Goal: Use online tool/utility: Utilize a website feature to perform a specific function

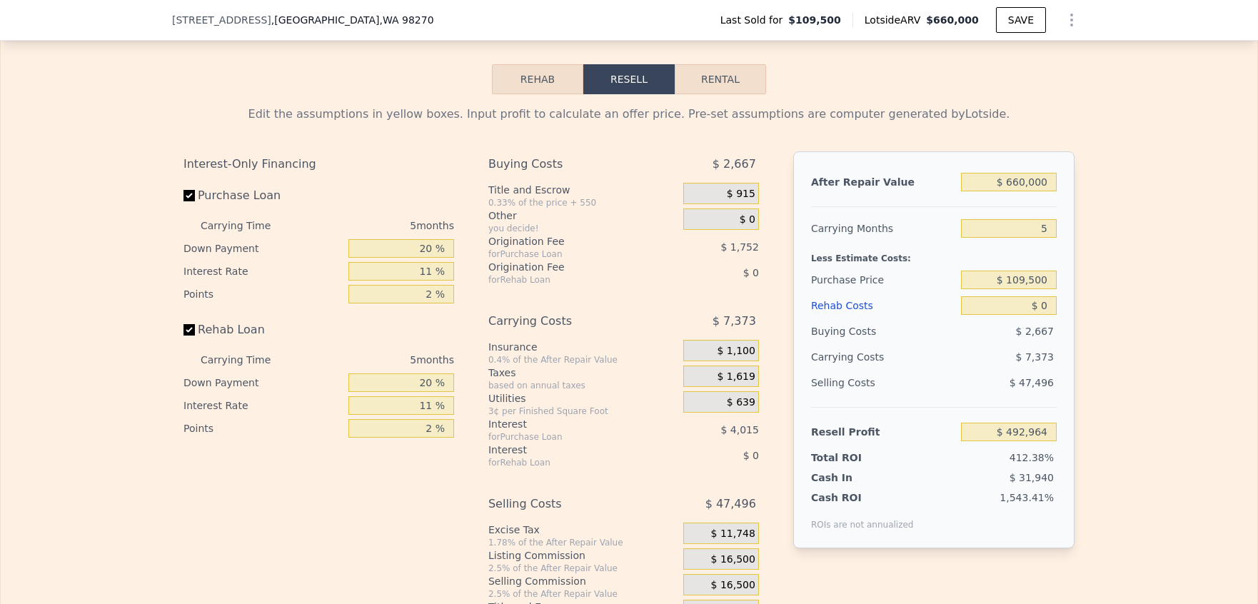
scroll to position [2046, 0]
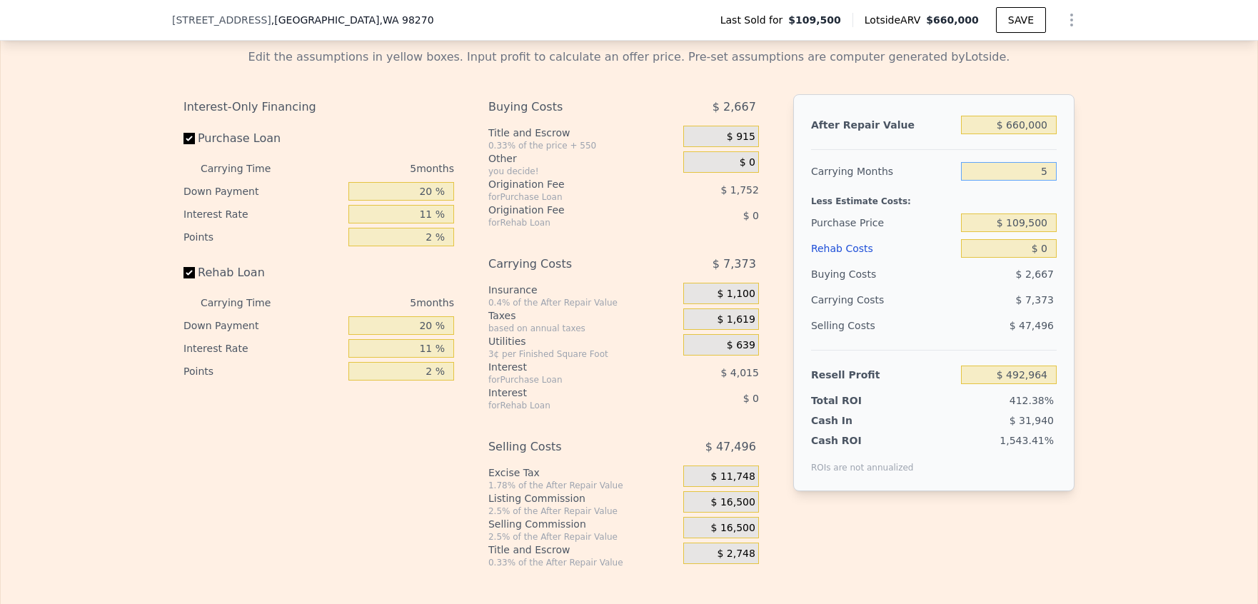
click at [1045, 181] on input "5" at bounding box center [1009, 171] width 96 height 19
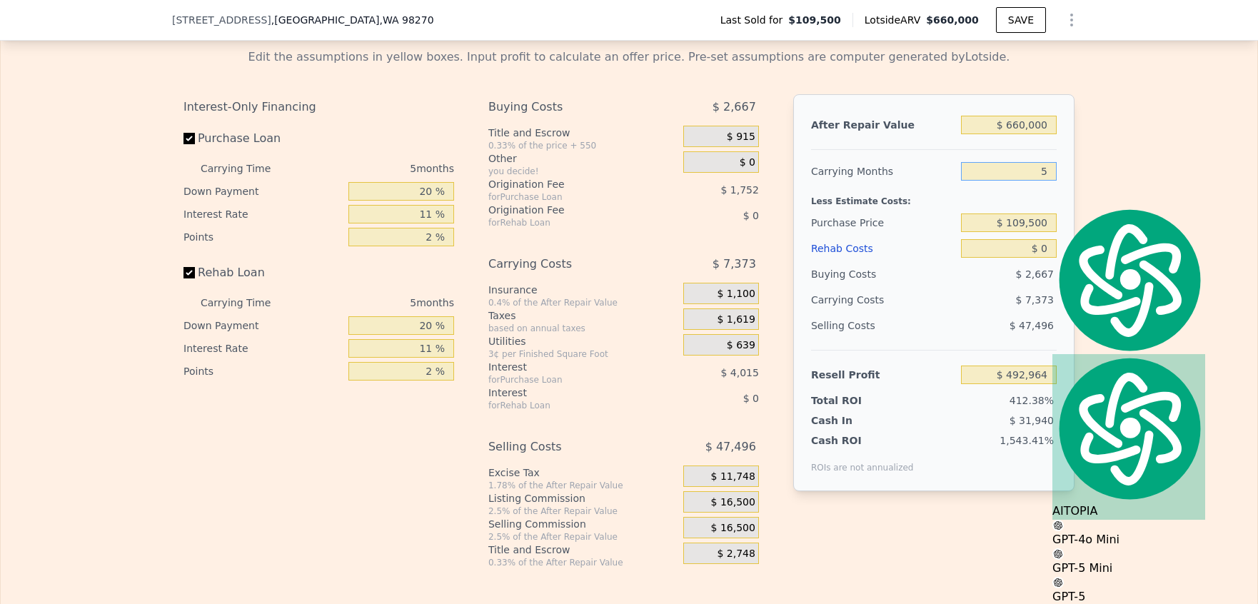
type input "2"
type input "$ 497,387"
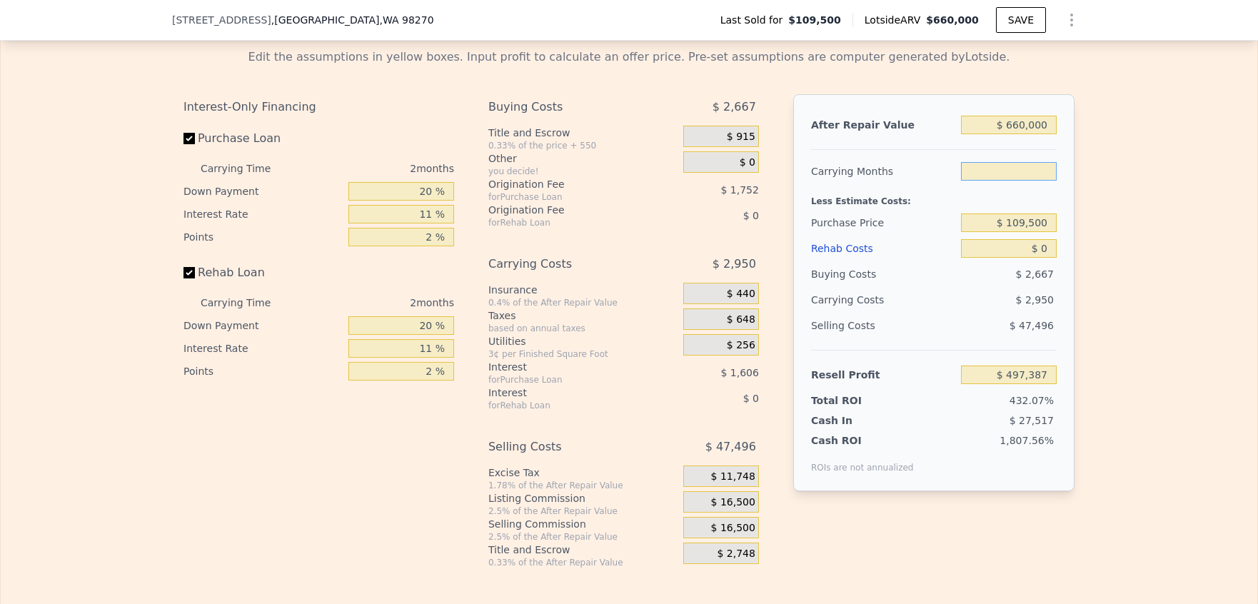
type input "3"
type input "$ 495,913"
type input "3"
click at [1010, 134] on input "$ 660,000" at bounding box center [1009, 125] width 96 height 19
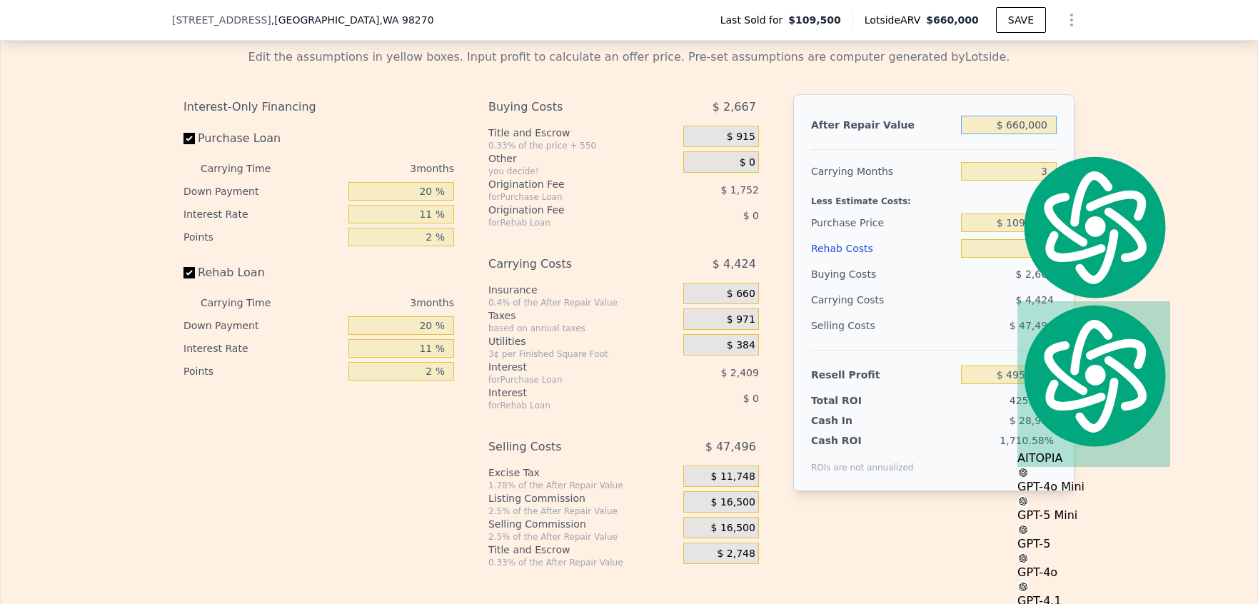
type input "$ 6"
type input "-$ 116,475"
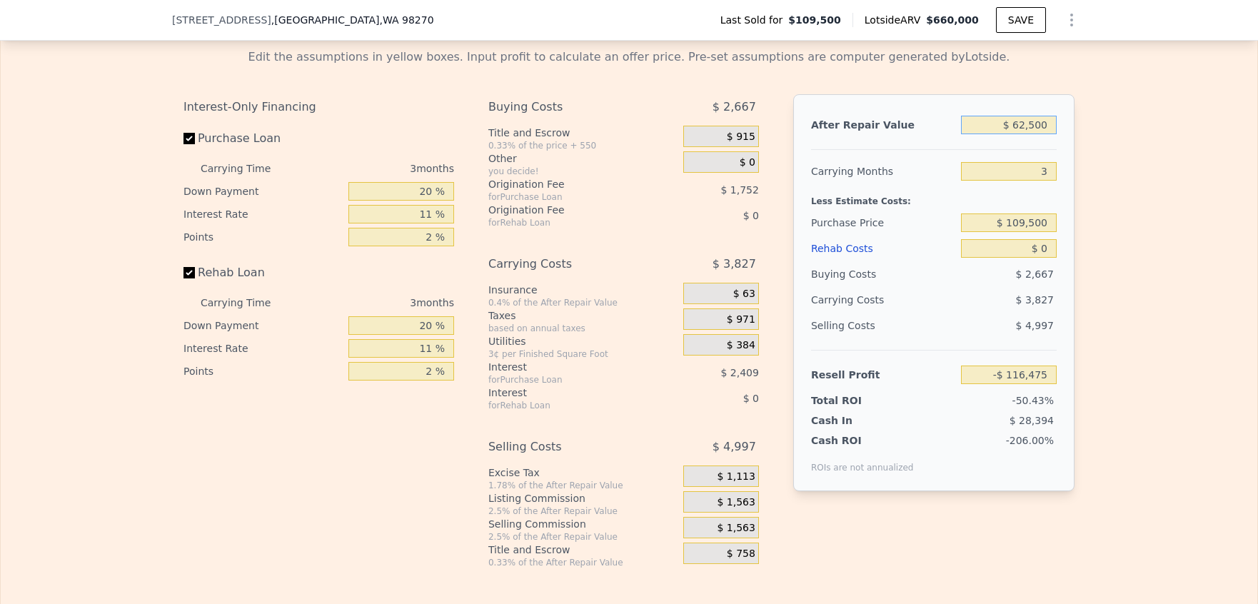
type input "$ 625,000"
type input "$ 463,438"
type input "$ 625,000"
click at [1151, 190] on div "Edit the assumptions in yellow boxes. Input profit to calculate an offer price.…" at bounding box center [629, 302] width 1256 height 531
click at [1031, 232] on input "$ 109,500" at bounding box center [1009, 222] width 96 height 19
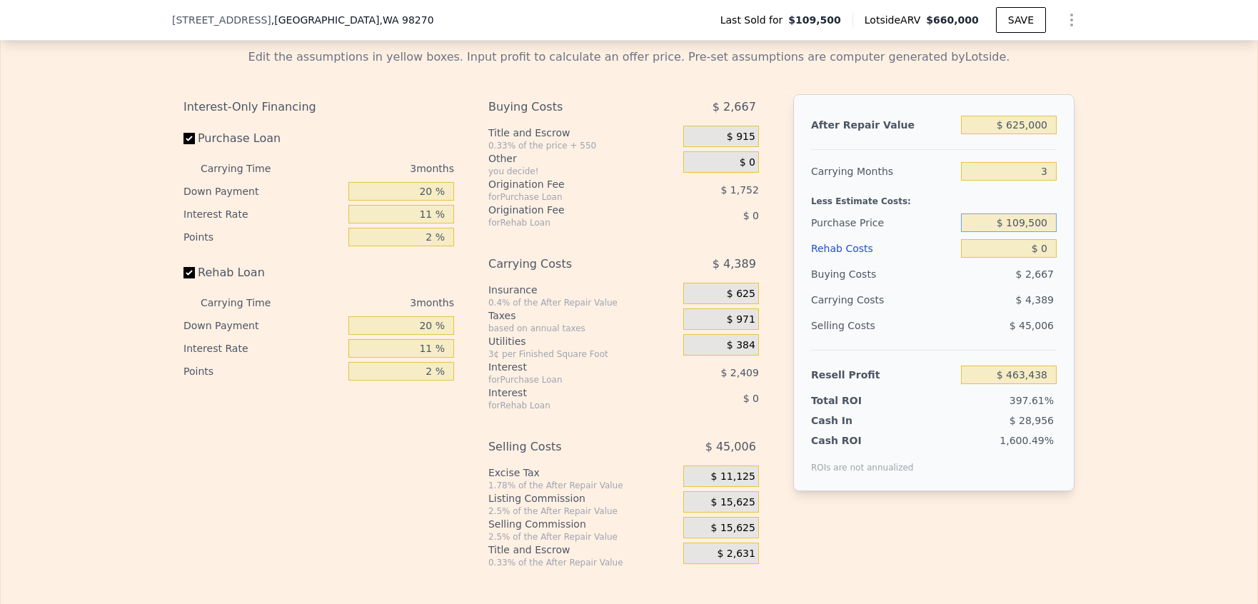
type textarea "109,500"
click at [1031, 232] on input "$ 109,500" at bounding box center [1009, 222] width 96 height 19
type input "$ 450,000"
click at [1027, 258] on input "$ 0" at bounding box center [1009, 248] width 96 height 19
type input "$ 108,865"
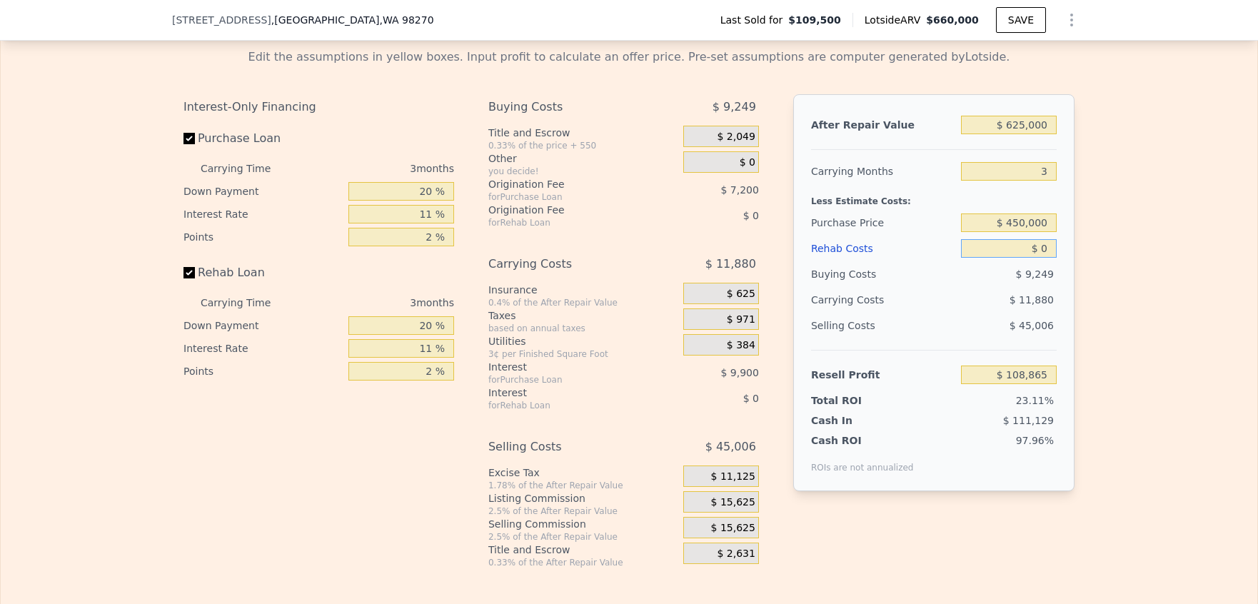
click at [1038, 258] on input "$ 0" at bounding box center [1009, 248] width 96 height 19
type input "$ 5"
type input "$ 108,860"
type input "$ 55"
type input "$ 108,809"
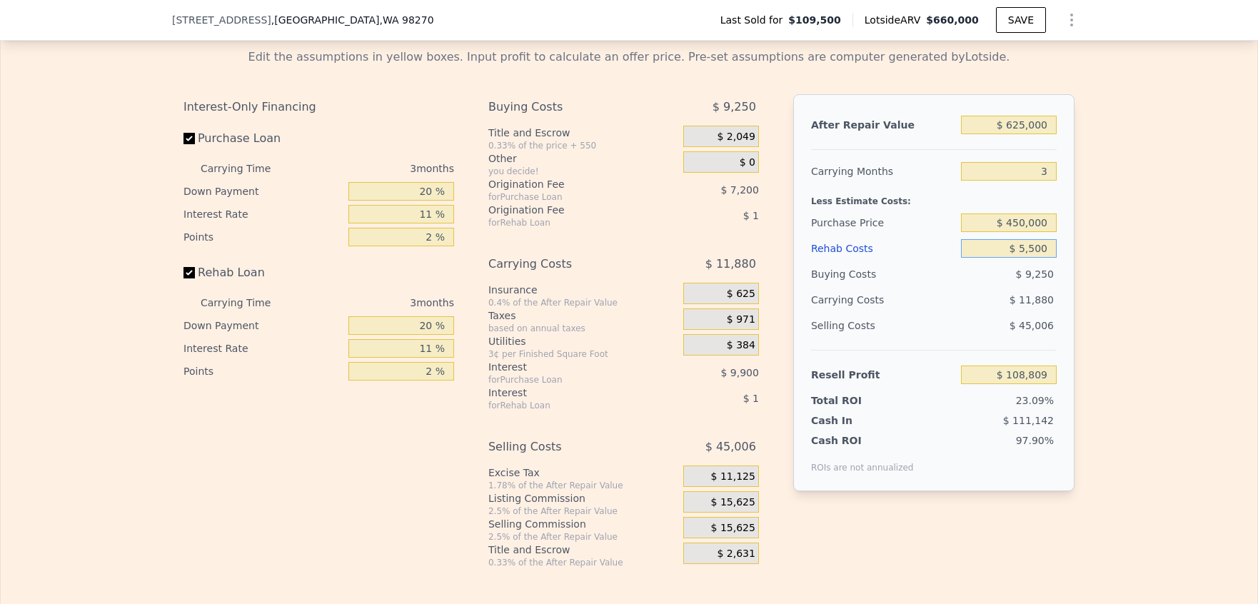
type input "$ 55,000"
type input "$ 51,776"
type input "$ 55,000"
click at [1093, 272] on div "Edit the assumptions in yellow boxes. Input profit to calculate an offer price.…" at bounding box center [629, 302] width 1256 height 531
click at [183, 278] on input "Rehab Loan" at bounding box center [188, 272] width 11 height 11
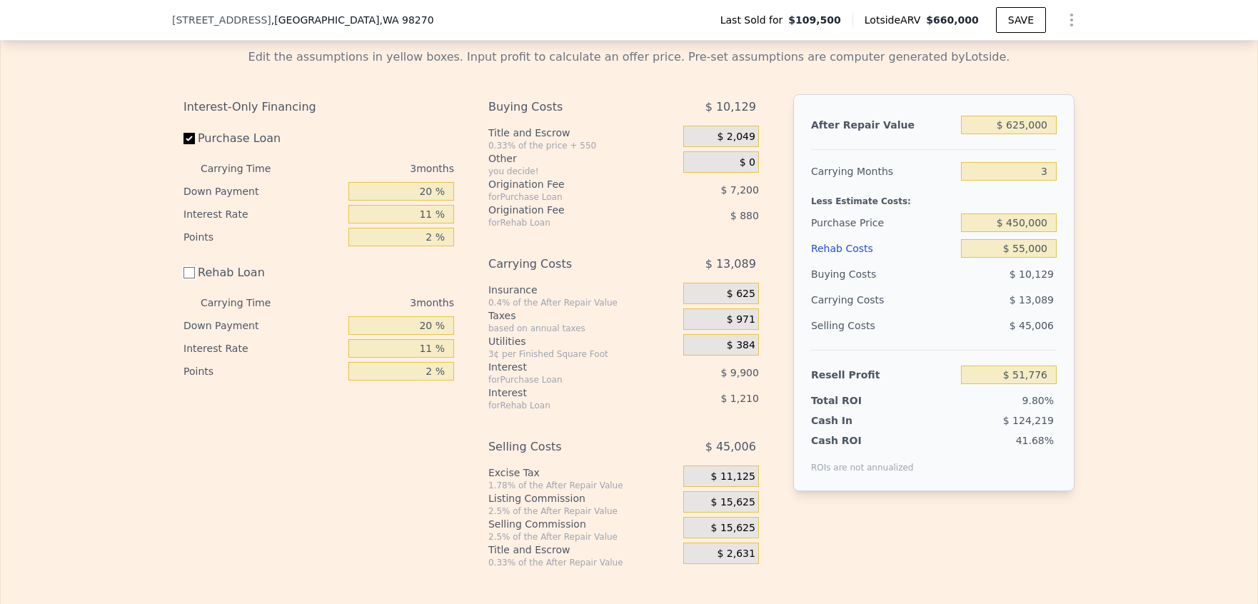
checkbox input "false"
type input "$ 53,865"
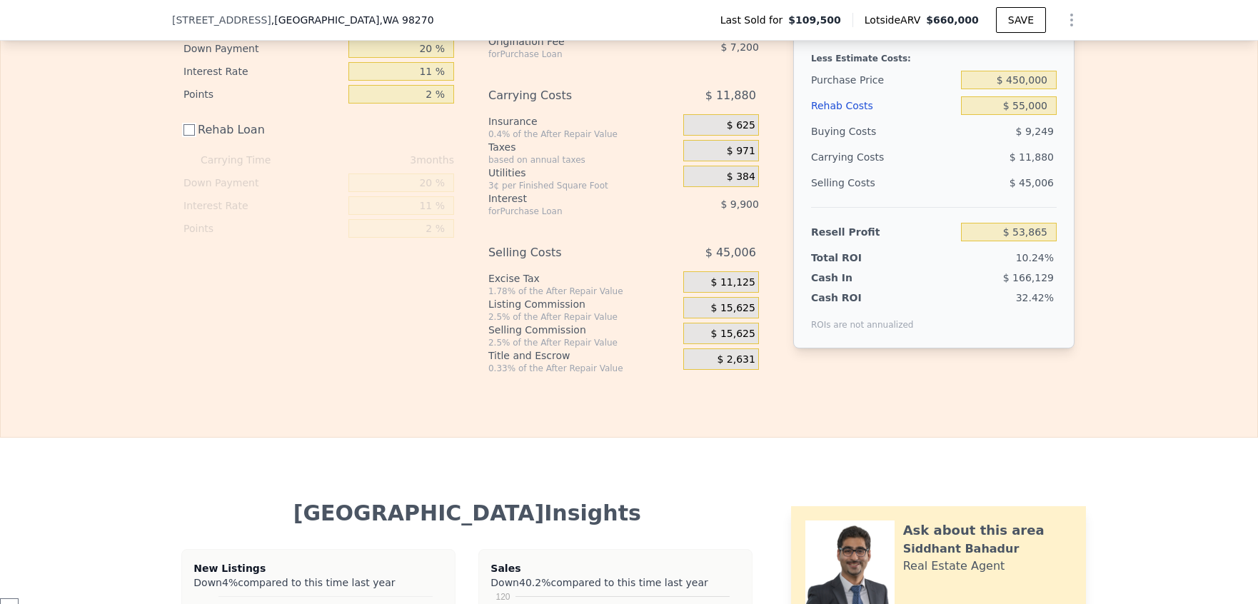
scroll to position [2186, 0]
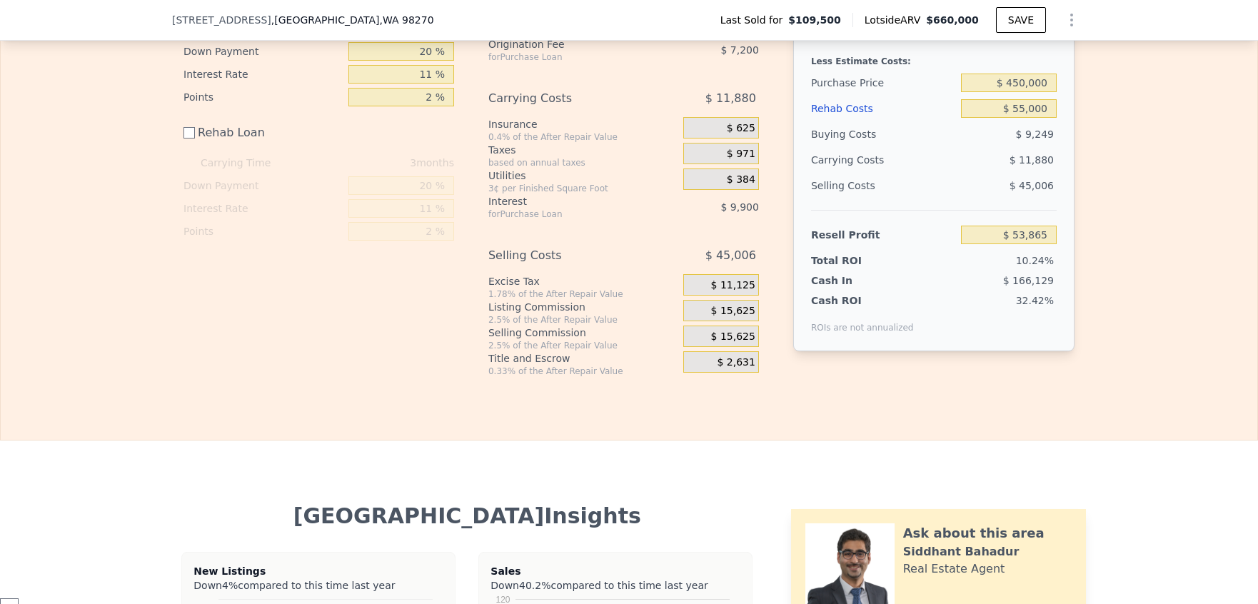
click at [728, 343] on span "$ 15,625" at bounding box center [733, 336] width 44 height 13
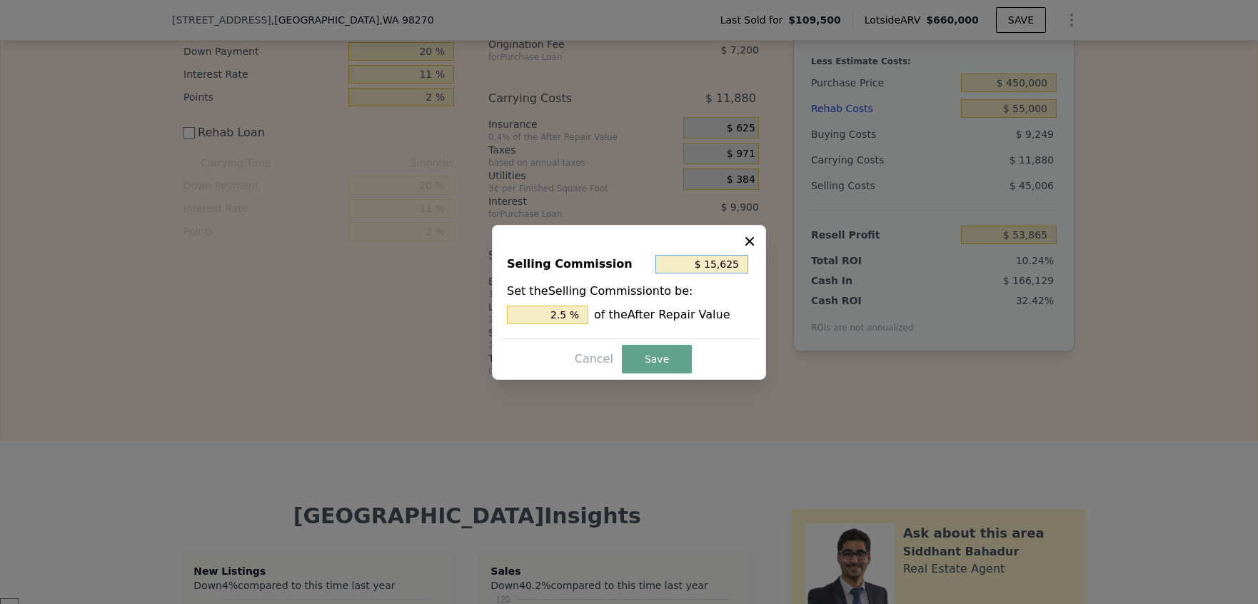
click at [722, 261] on input "$ 15,625" at bounding box center [701, 264] width 93 height 19
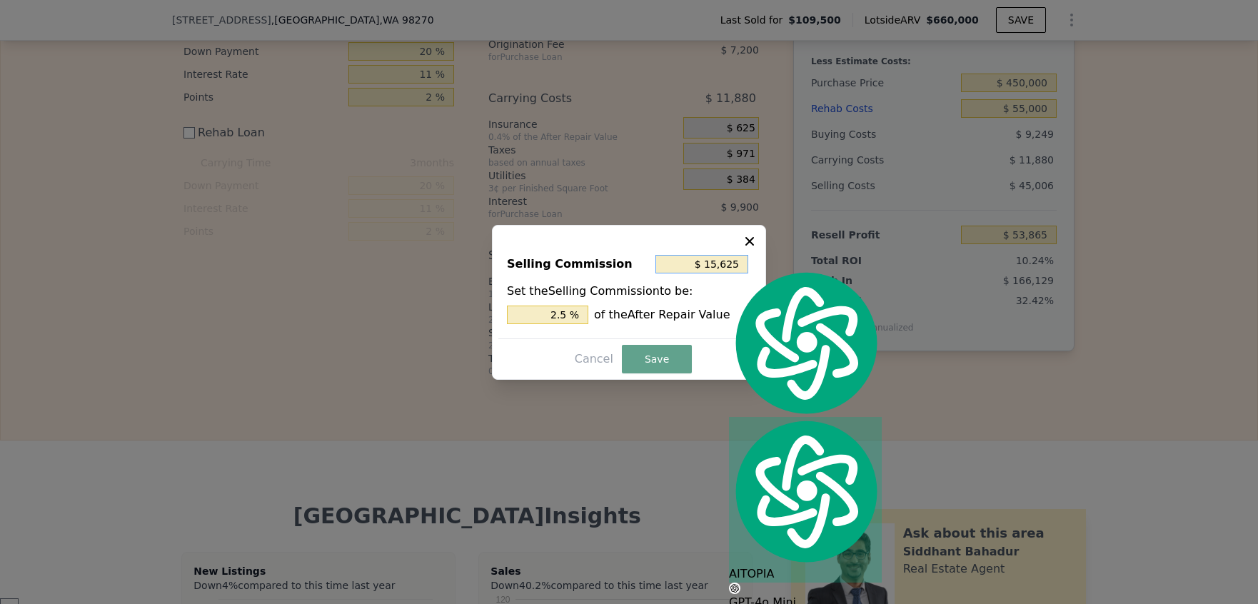
type input "$ 0"
type input "0 %"
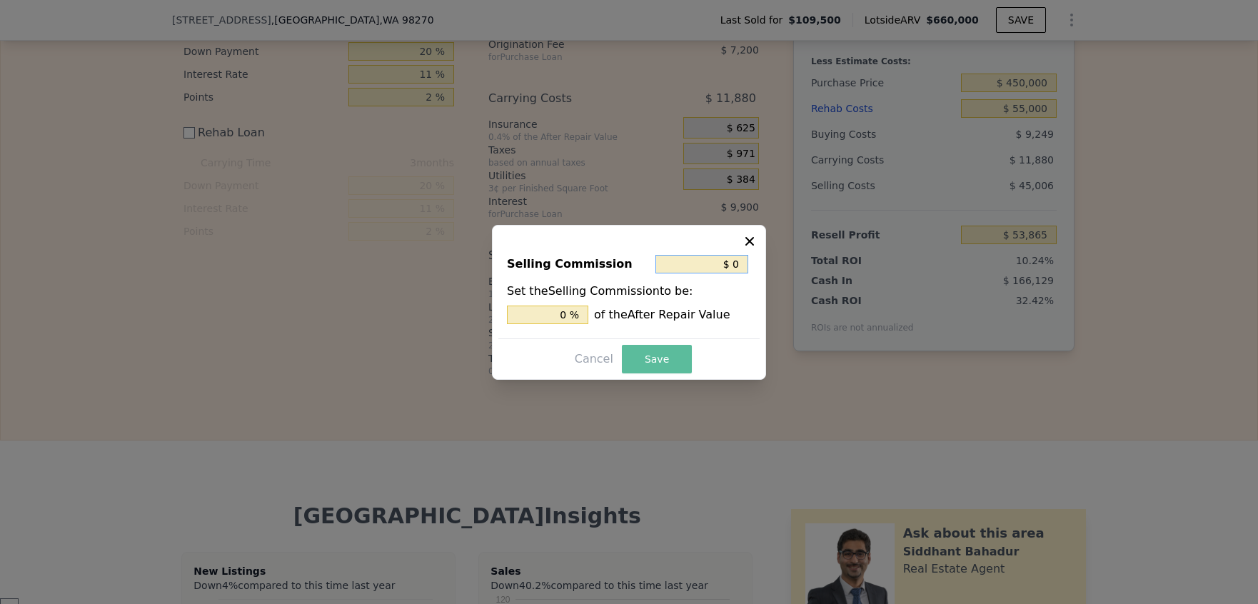
type input "$ 0"
click at [649, 348] on button "Save" at bounding box center [657, 359] width 70 height 29
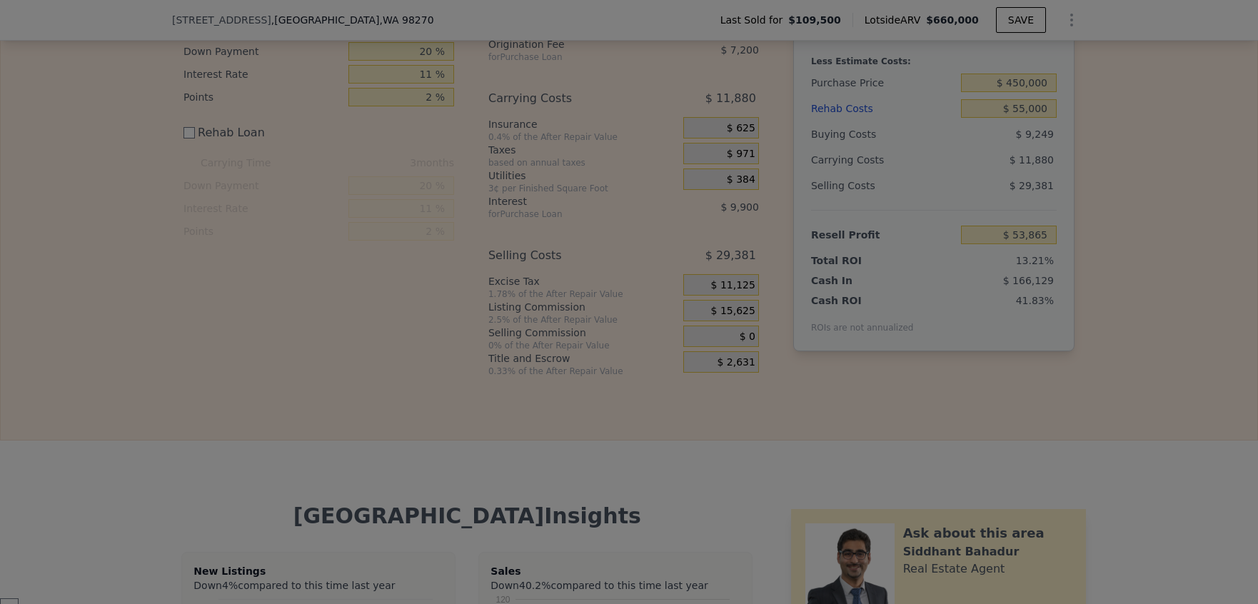
type input "$ 69,490"
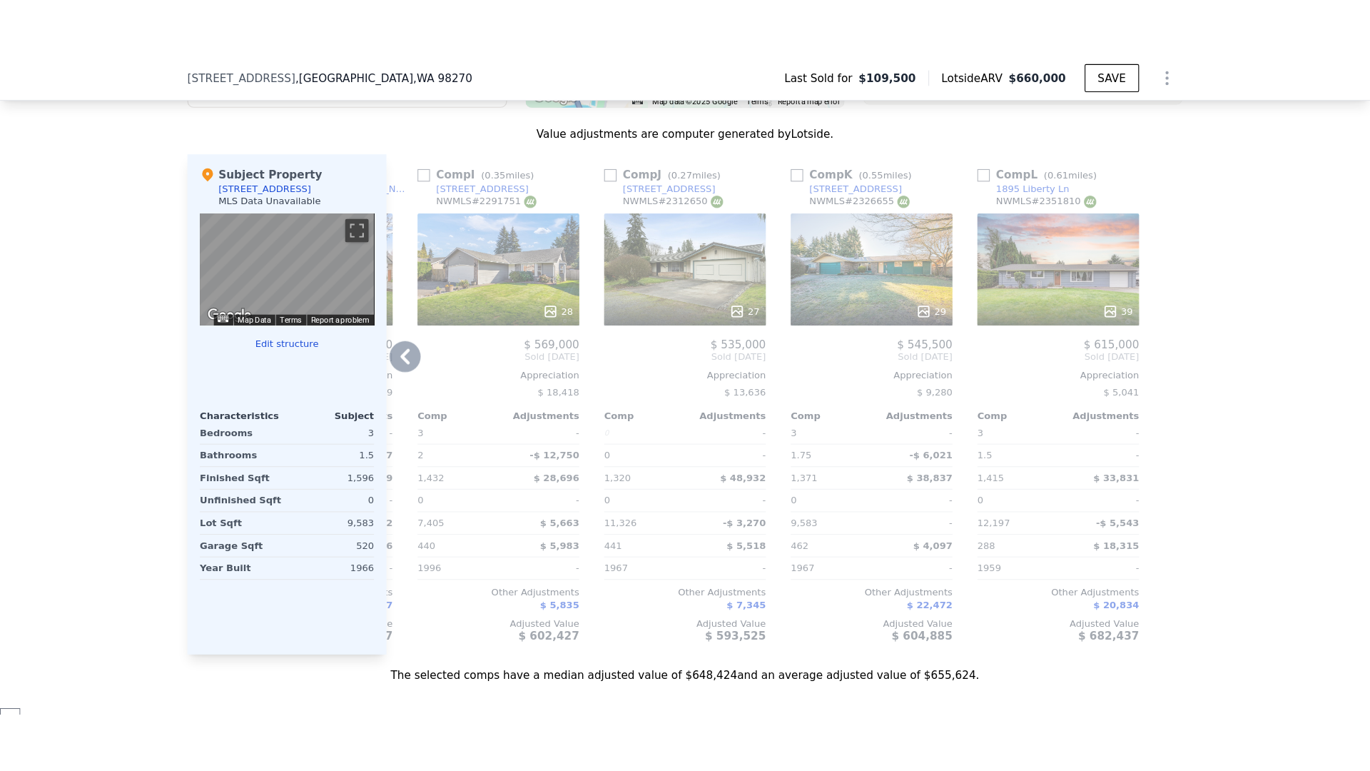
scroll to position [0, 0]
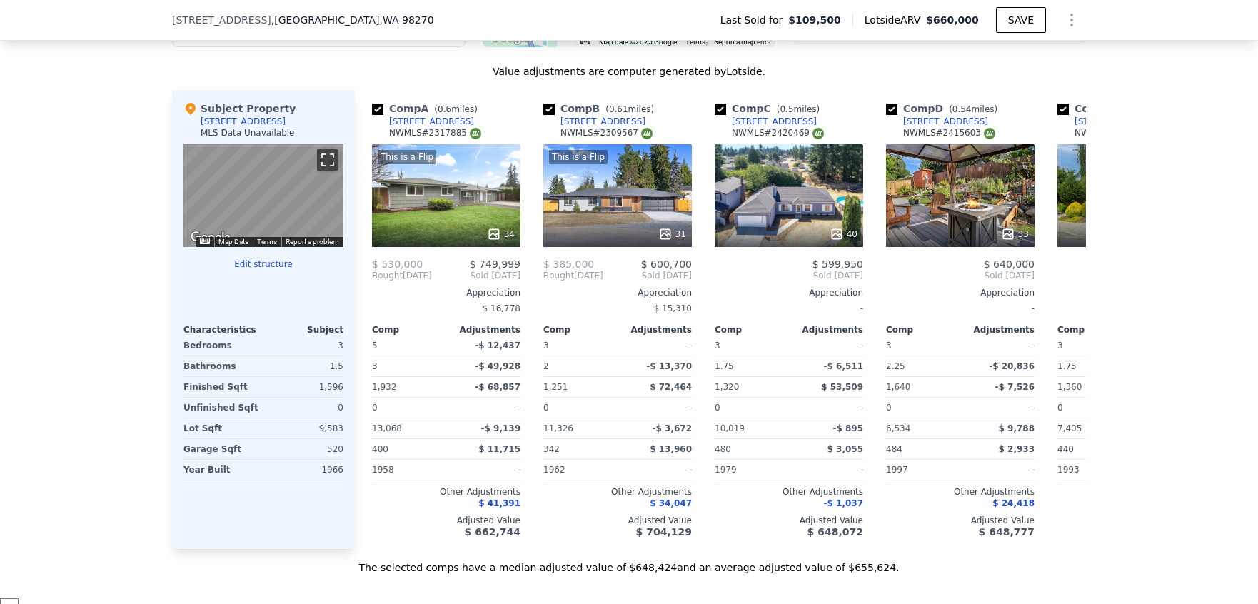
click at [324, 171] on button "Toggle fullscreen view" at bounding box center [327, 159] width 21 height 21
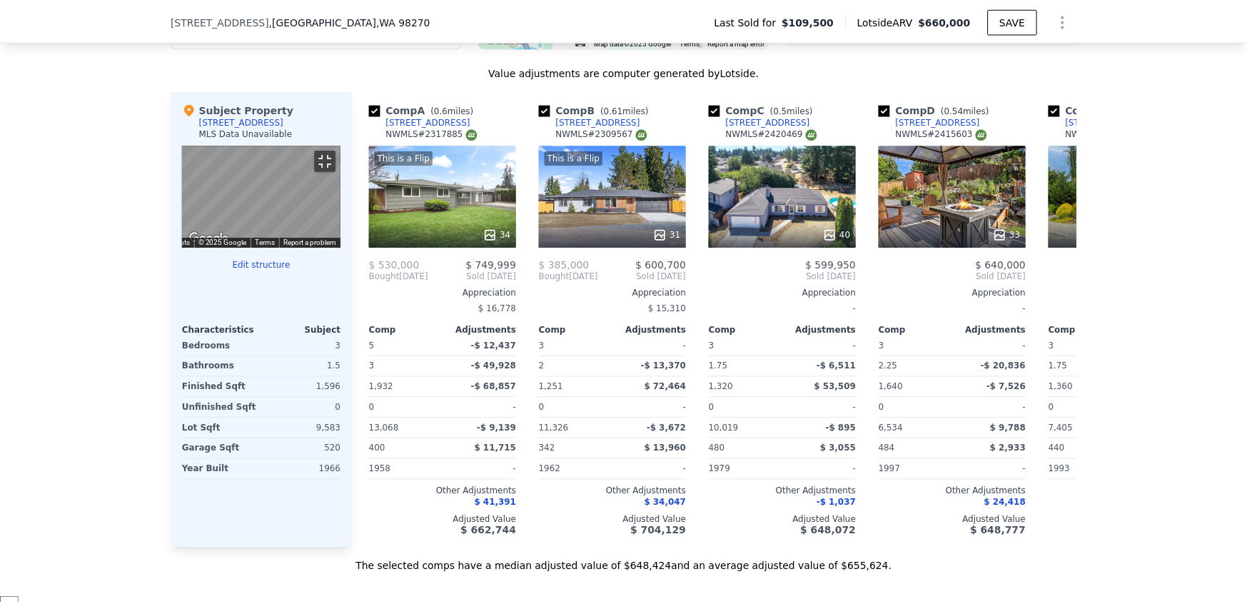
scroll to position [3982, 0]
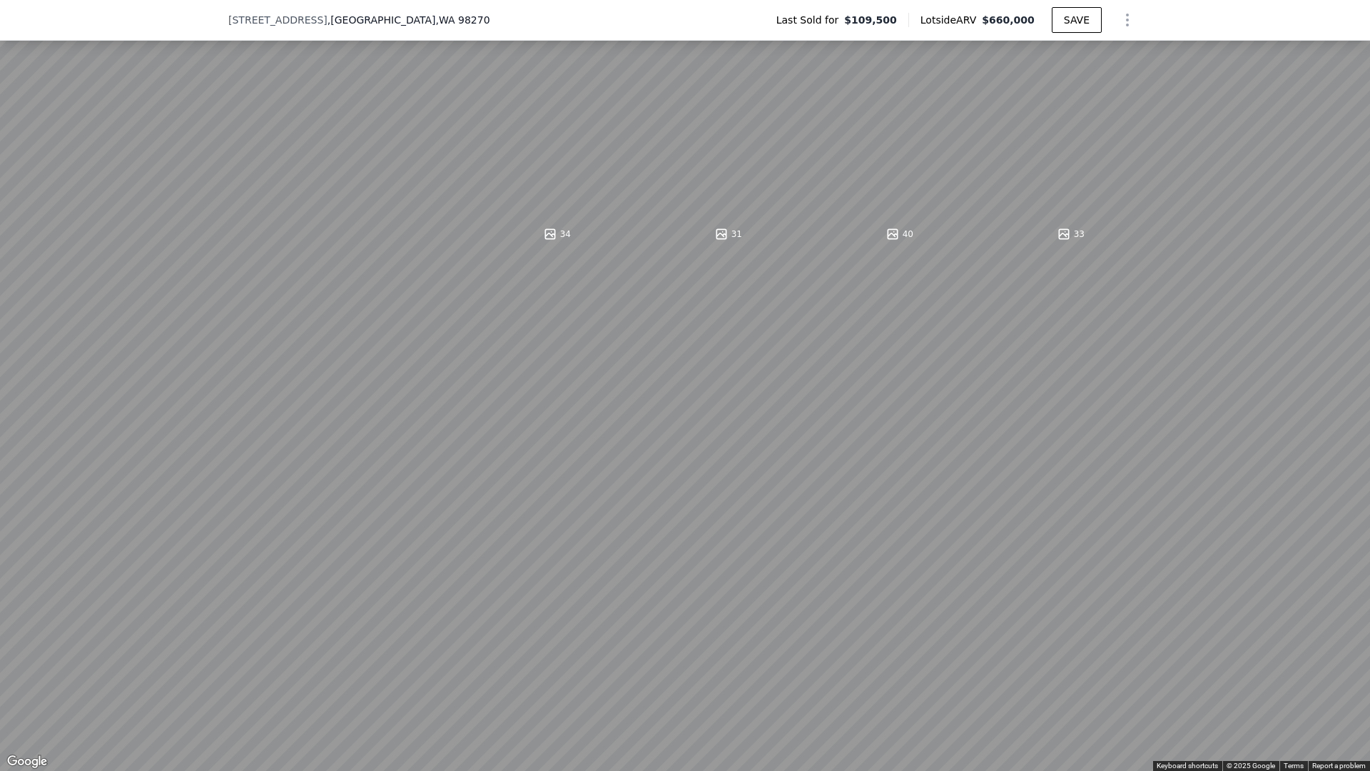
click at [1257, 19] on button "Toggle fullscreen view" at bounding box center [1354, 15] width 21 height 21
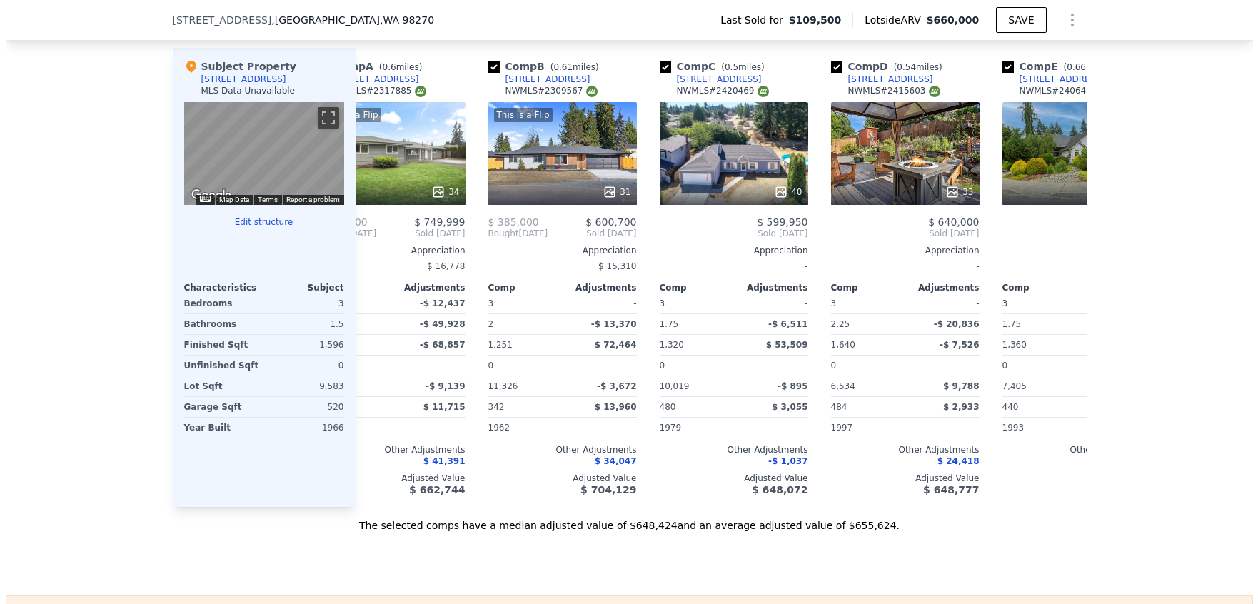
scroll to position [0, 58]
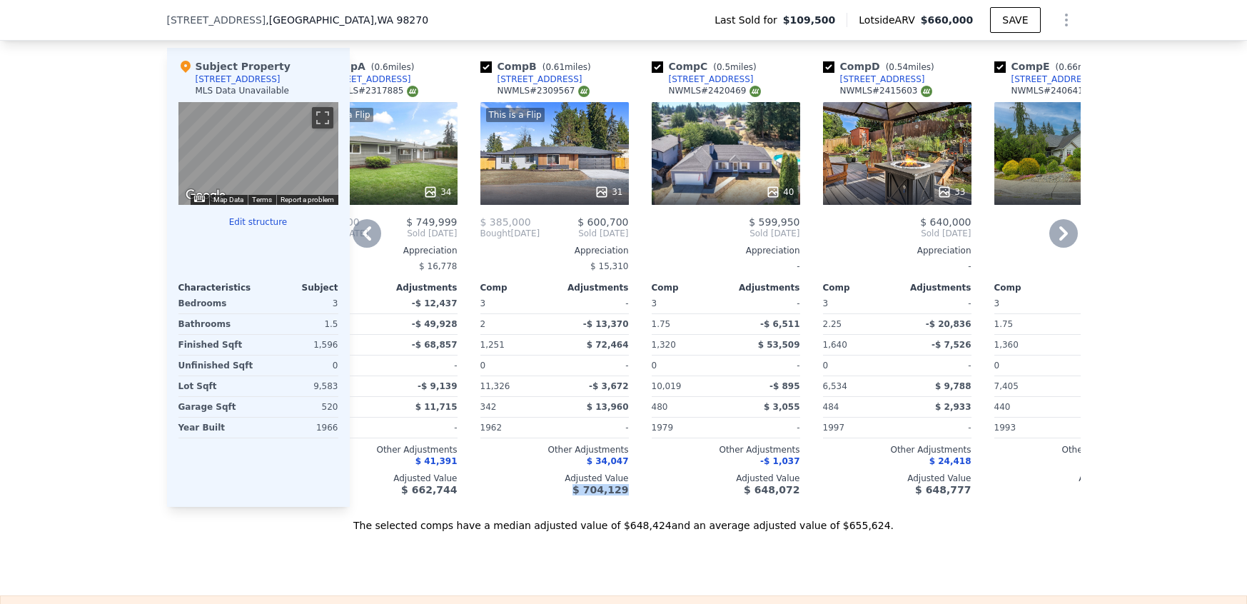
drag, startPoint x: 627, startPoint y: 500, endPoint x: 570, endPoint y: 500, distance: 57.8
click at [571, 500] on div "Comp B ( 0.61 miles) [STREET_ADDRESS] # 2309567 This is a Flip 31 $ 385,000 $ 6…" at bounding box center [555, 277] width 160 height 459
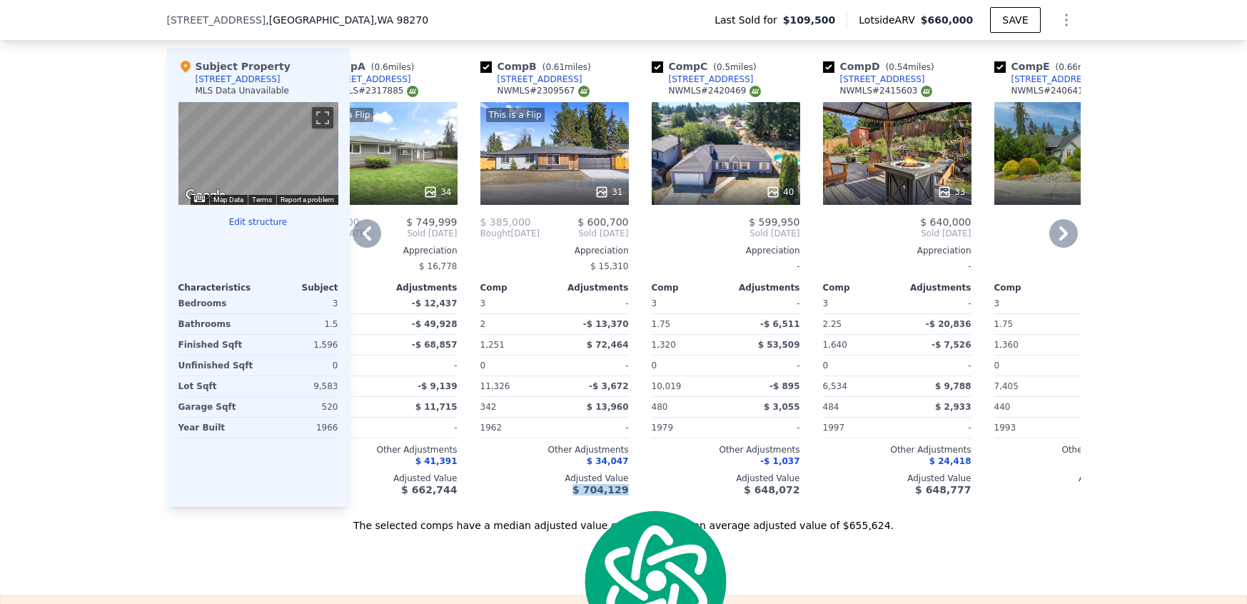
click at [567, 495] on div "$ 704,129" at bounding box center [554, 489] width 148 height 11
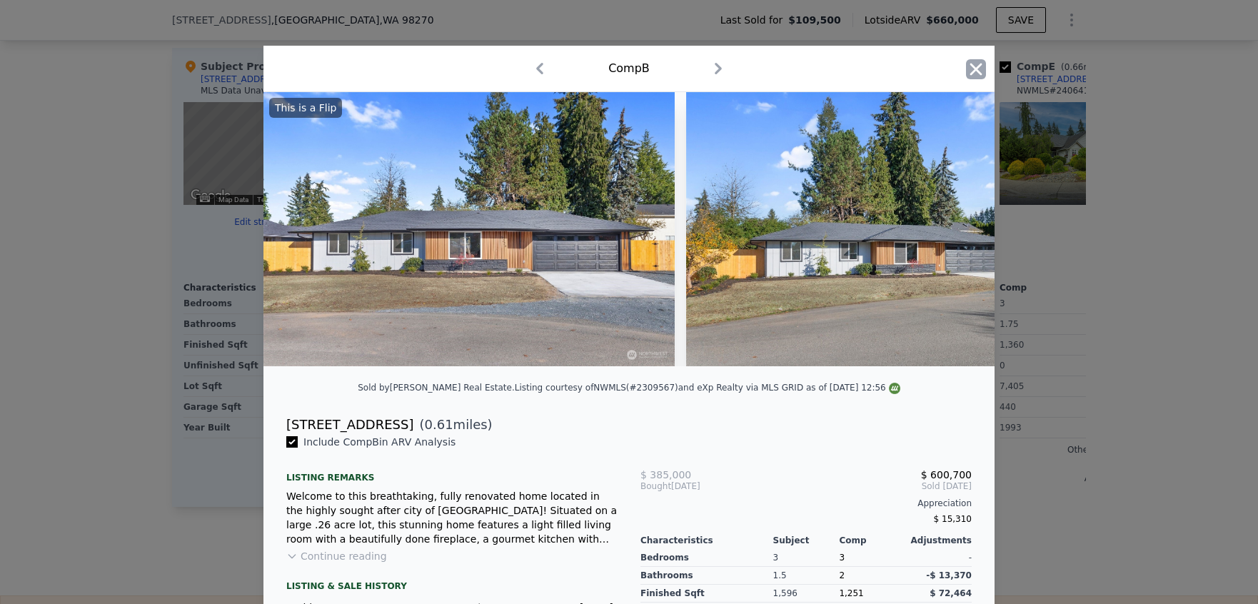
click at [976, 59] on icon "button" at bounding box center [976, 69] width 20 height 20
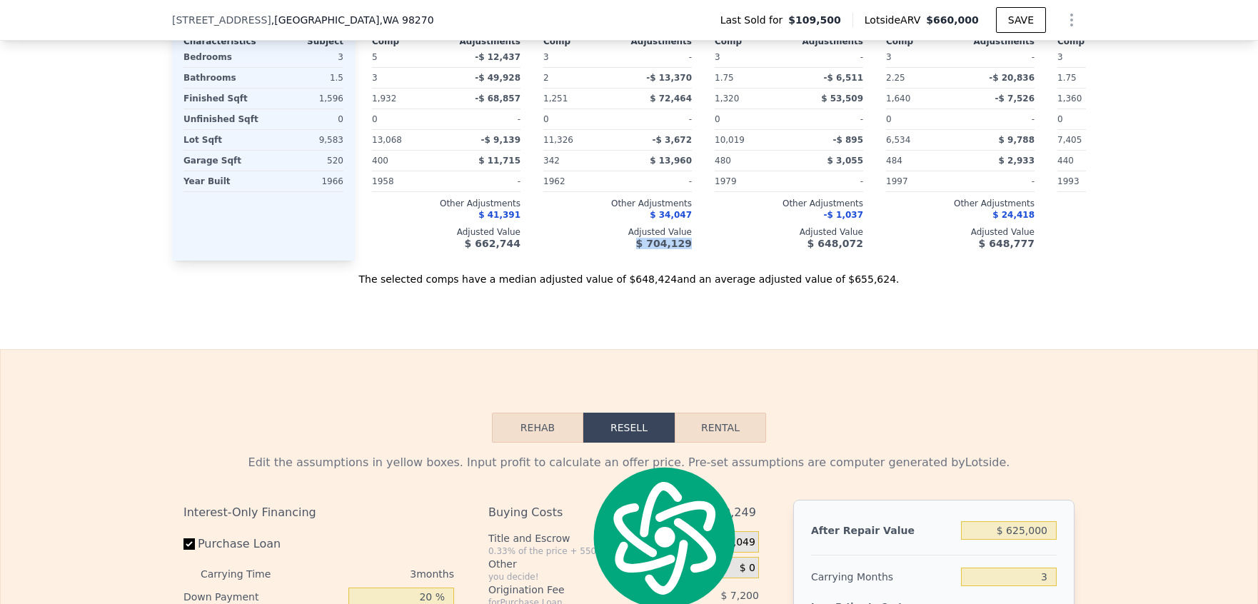
scroll to position [1916, 0]
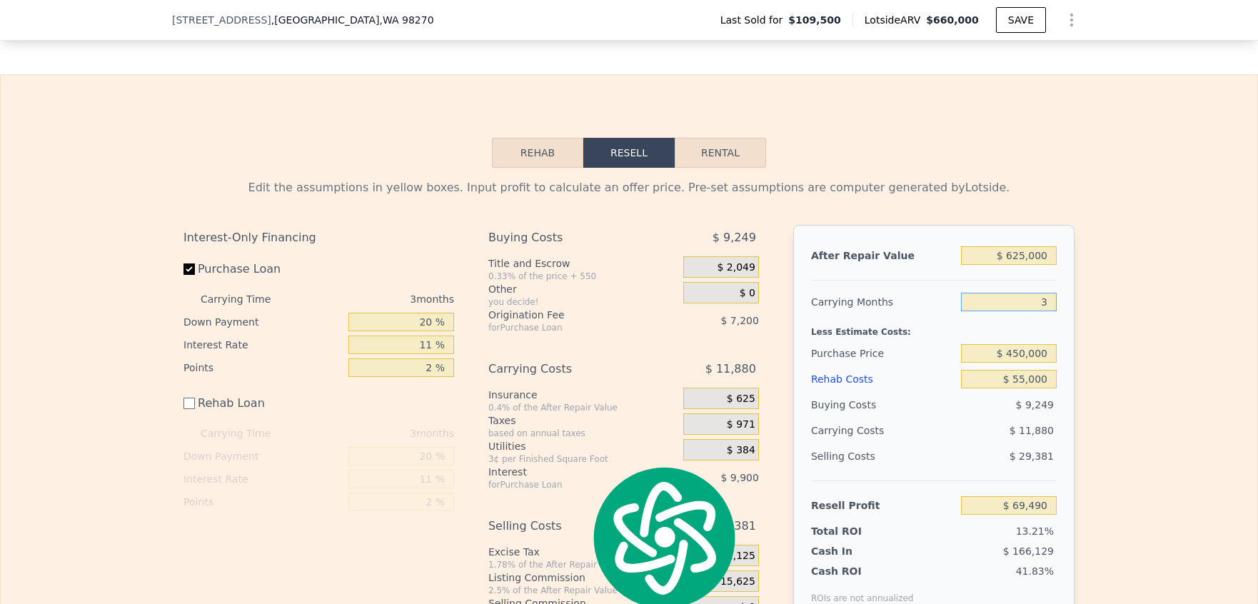
click at [1044, 311] on input "3" at bounding box center [1009, 302] width 96 height 19
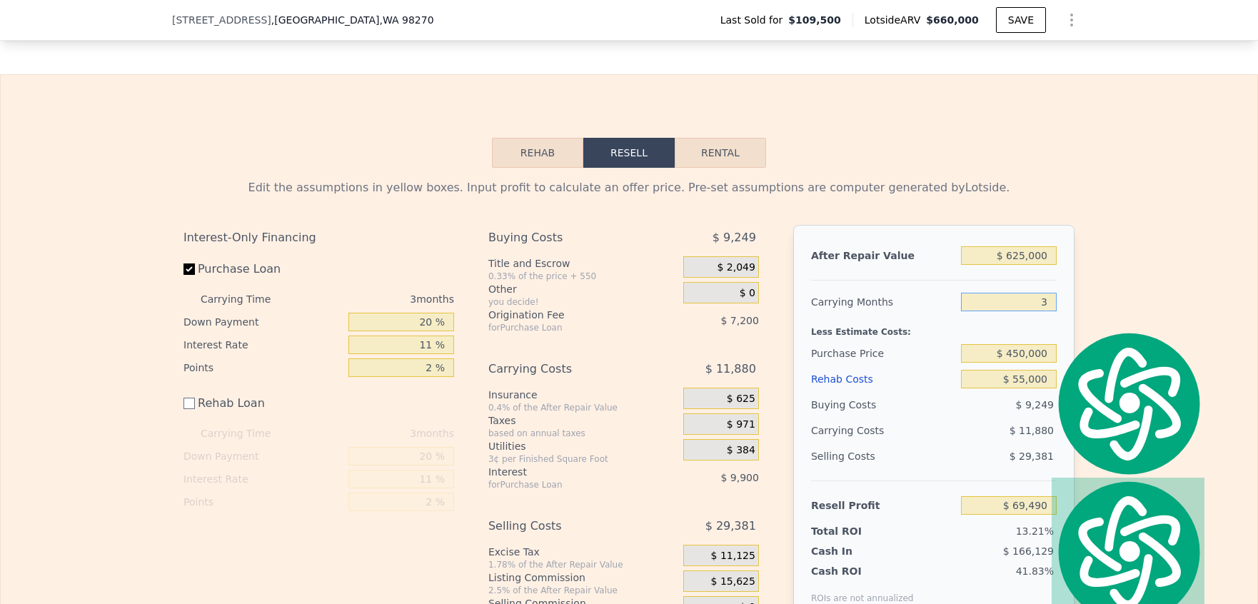
type input "2"
type input "$ 73,449"
type input "2"
click at [1108, 246] on div "Edit the assumptions in yellow boxes. Input profit to calculate an offer price.…" at bounding box center [629, 408] width 1256 height 480
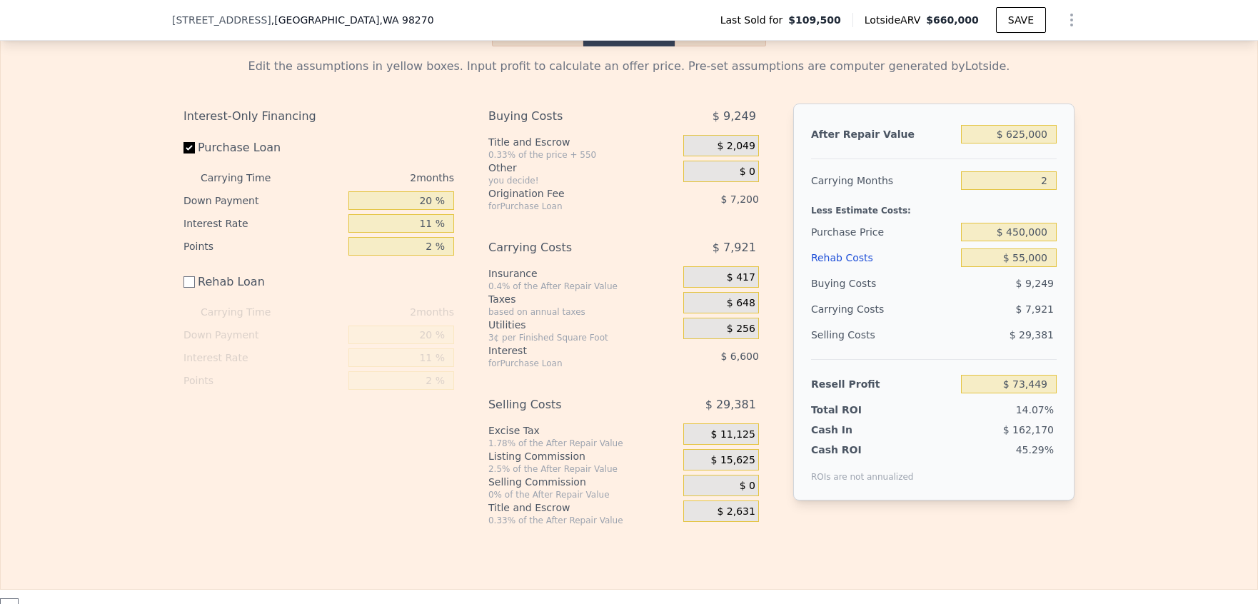
scroll to position [2039, 0]
click at [1017, 265] on input "$ 55,000" at bounding box center [1009, 255] width 96 height 19
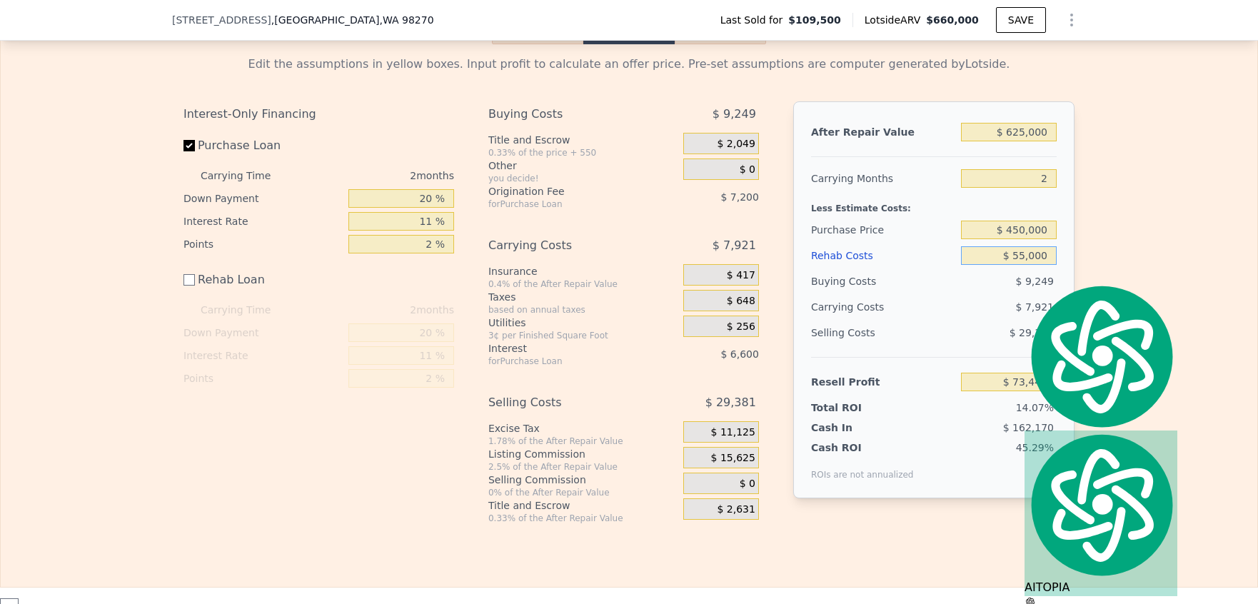
type input "$ 6"
type input "$ 128,443"
type input "$ 60"
type input "$ 128,389"
type input "$ 60,000"
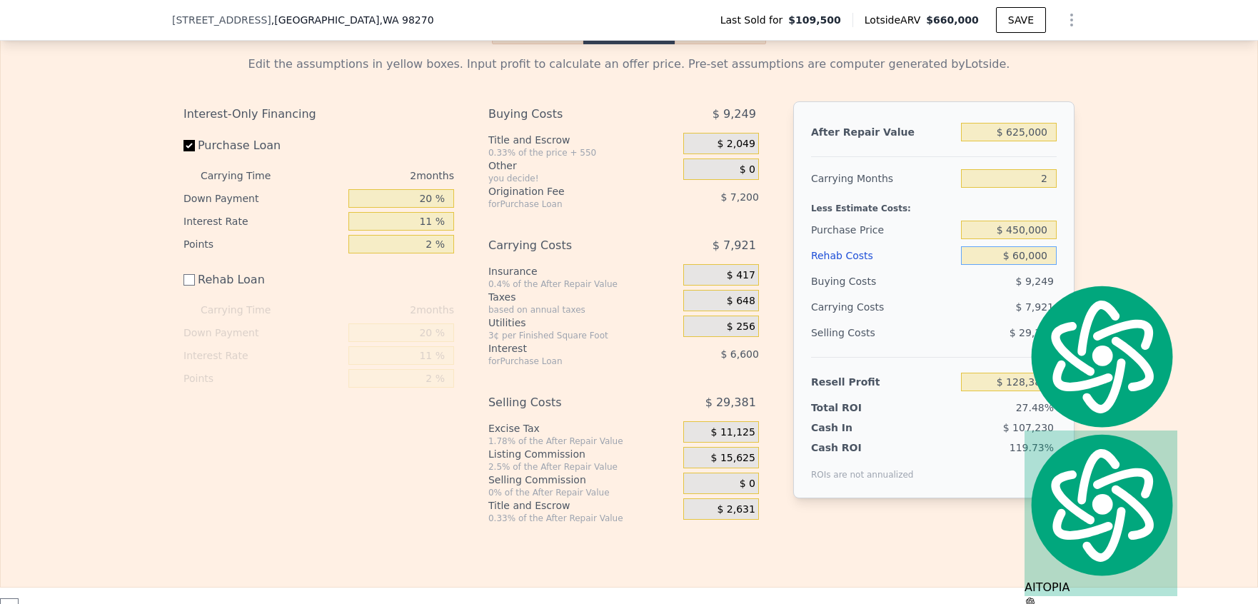
type input "$ 68,449"
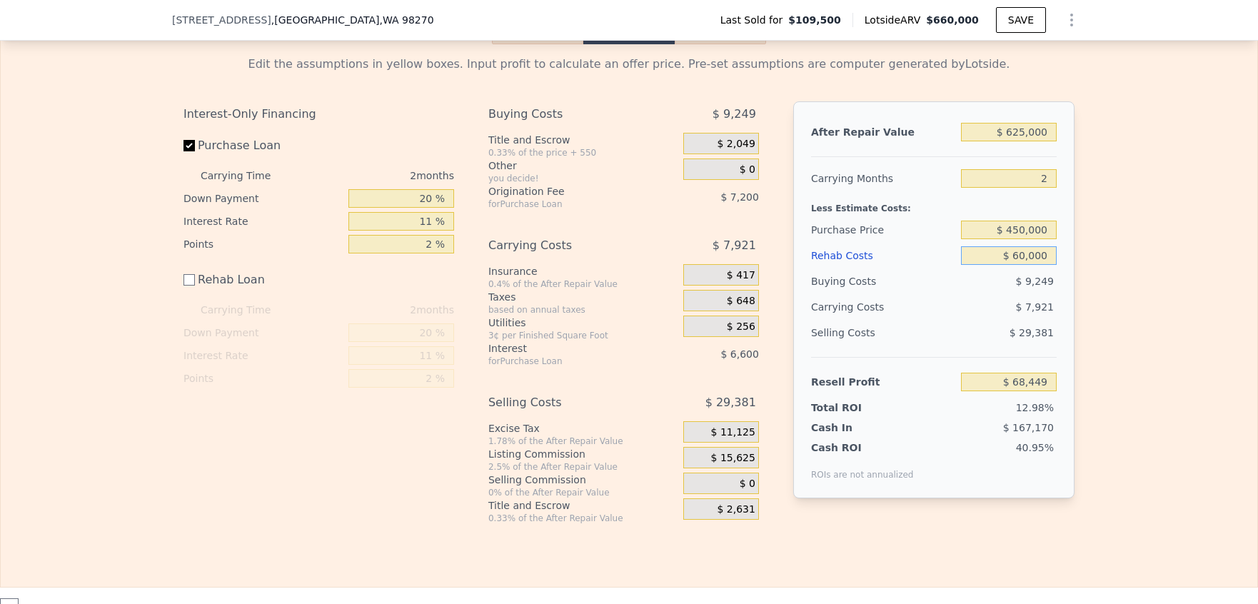
type input "$ 60,000"
click at [1083, 267] on div "Edit the assumptions in yellow boxes. Input profit to calculate an offer price.…" at bounding box center [629, 284] width 1256 height 480
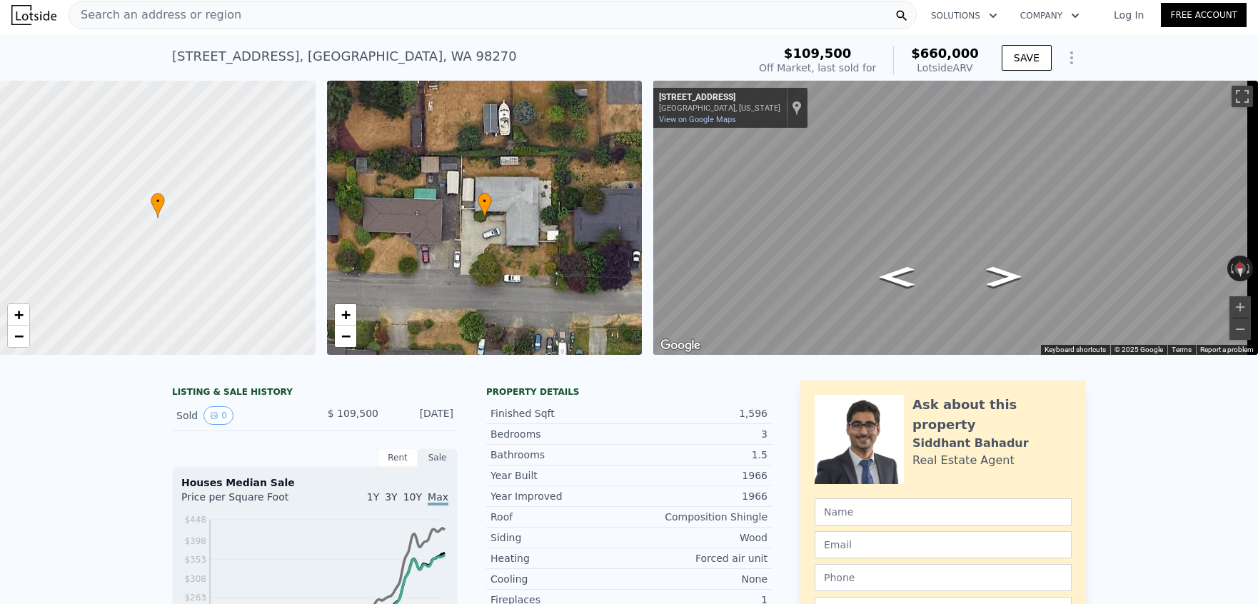
scroll to position [0, 0]
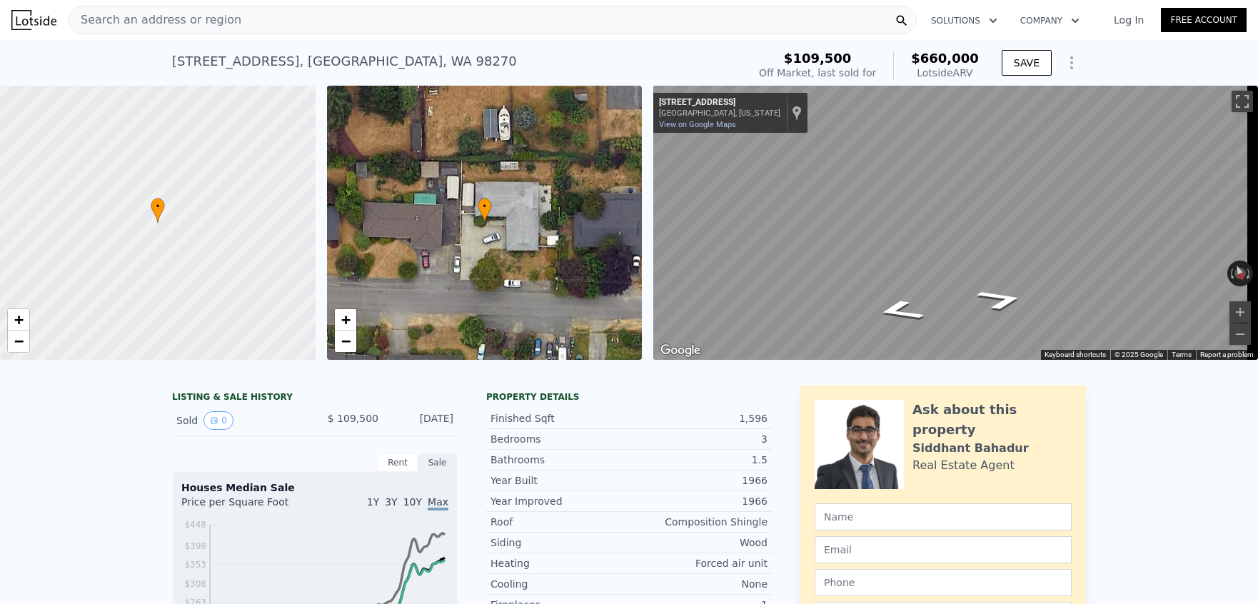
click at [487, 201] on div "• + − • + − ← Move left → Move right ↑ Move up ↓ Move down + Zoom in - Zoom out…" at bounding box center [629, 223] width 1258 height 274
click at [582, 194] on div "• + − • + − ← Move left → Move right ↑ Move up ↓ Move down + Zoom in - Zoom out…" at bounding box center [629, 223] width 1258 height 274
click at [896, 294] on icon "Go West, 76th Pl NE" at bounding box center [896, 292] width 70 height 29
click at [896, 294] on icon "Go West, 76th Pl NE" at bounding box center [896, 292] width 69 height 29
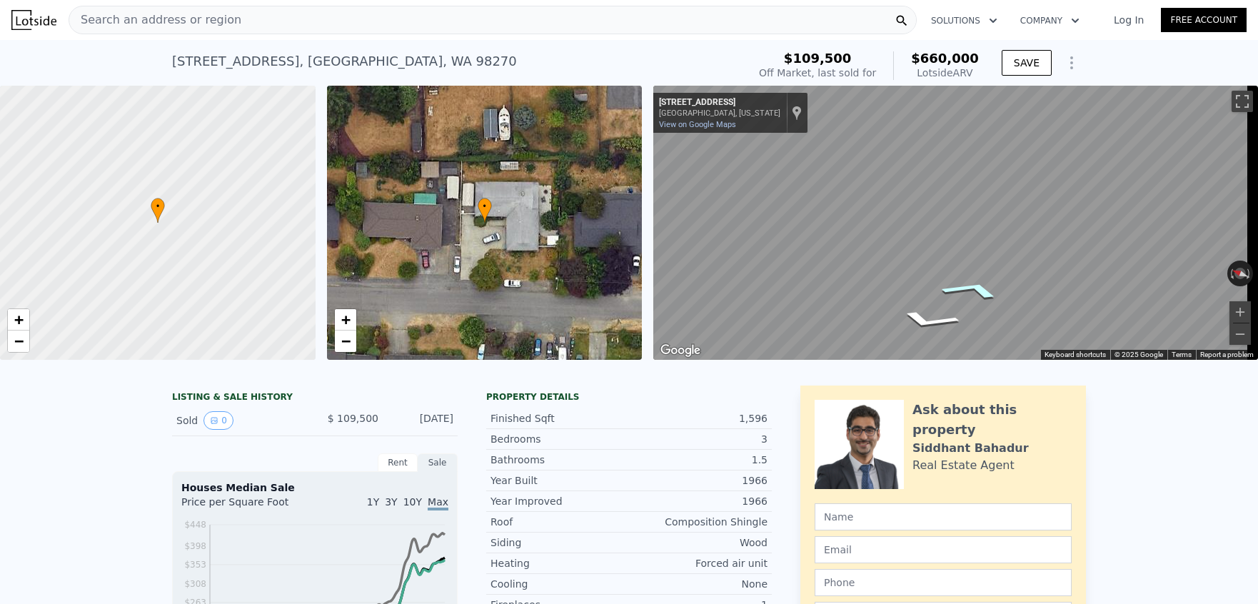
click at [974, 293] on icon "Go East, 76th Pl NE" at bounding box center [972, 289] width 104 height 29
